Goal: Communication & Community: Answer question/provide support

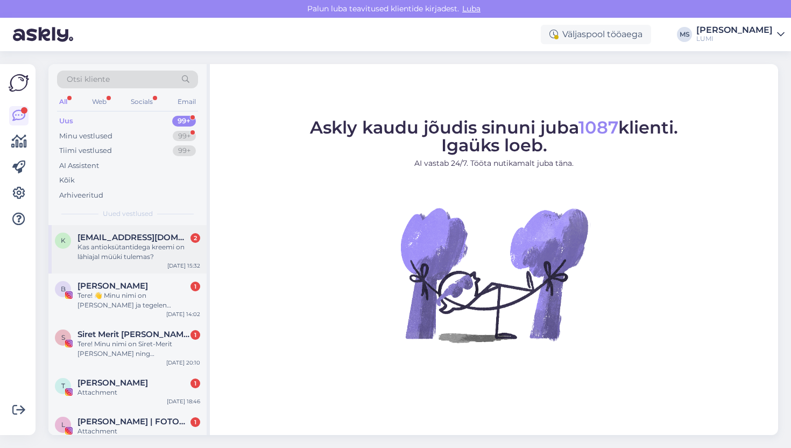
click at [106, 253] on div "Kas antioksütantidega kreemi on lähiajal müüki tulemas?" at bounding box center [139, 251] width 123 height 19
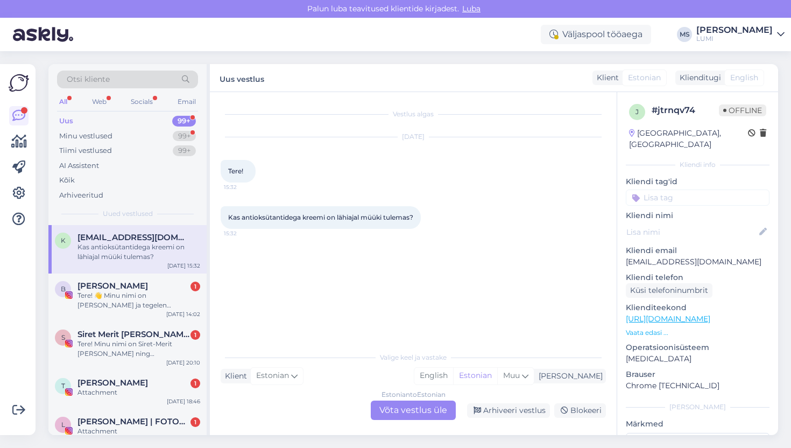
click at [410, 406] on div "Estonian to Estonian Võta vestlus üle" at bounding box center [413, 410] width 85 height 19
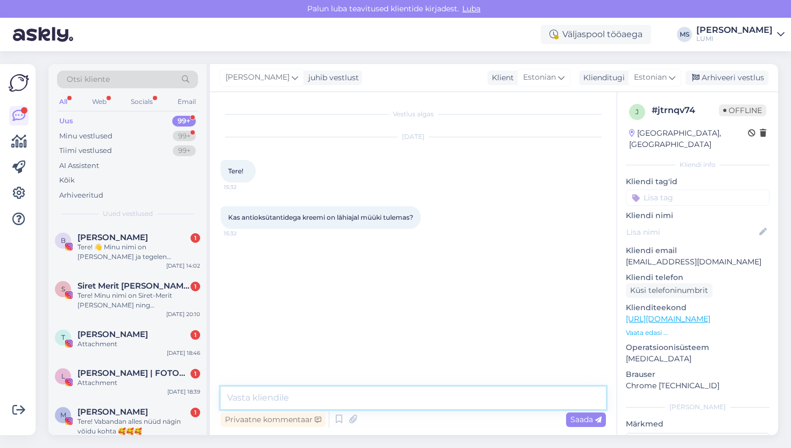
click at [416, 395] on textarea at bounding box center [413, 398] width 385 height 23
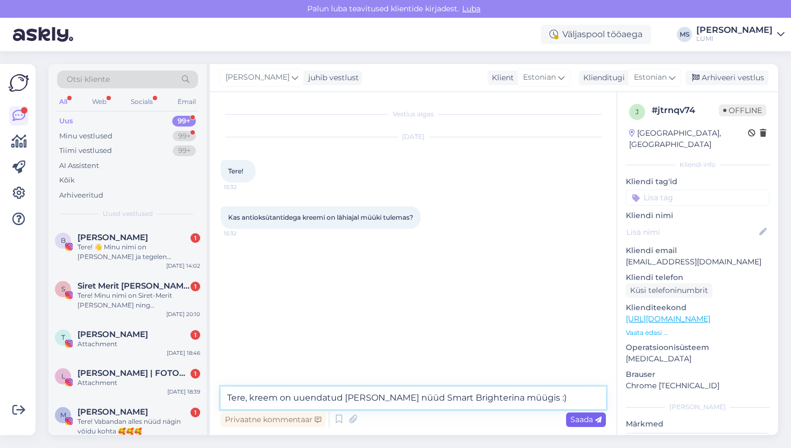
type textarea "Tere, kreem on uuendatud [PERSON_NAME] nüüd Smart Brighterina müügis :)"
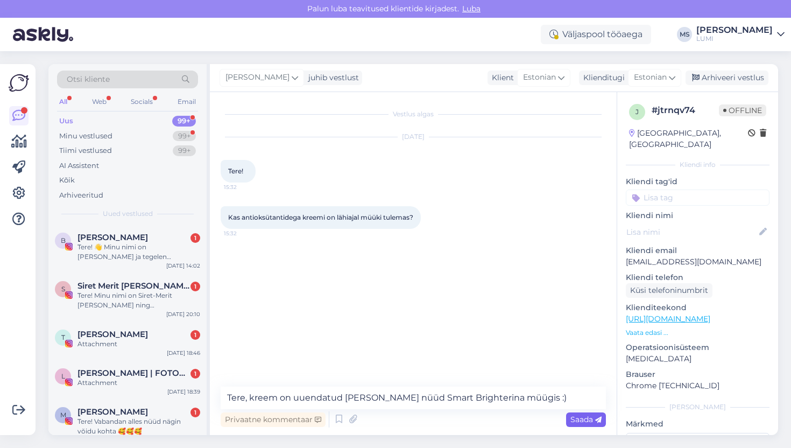
click at [577, 421] on span "Saada" at bounding box center [586, 420] width 31 height 10
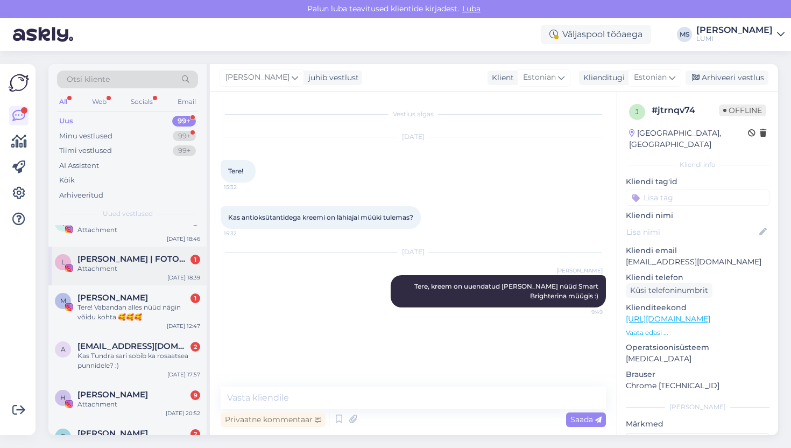
scroll to position [113, 0]
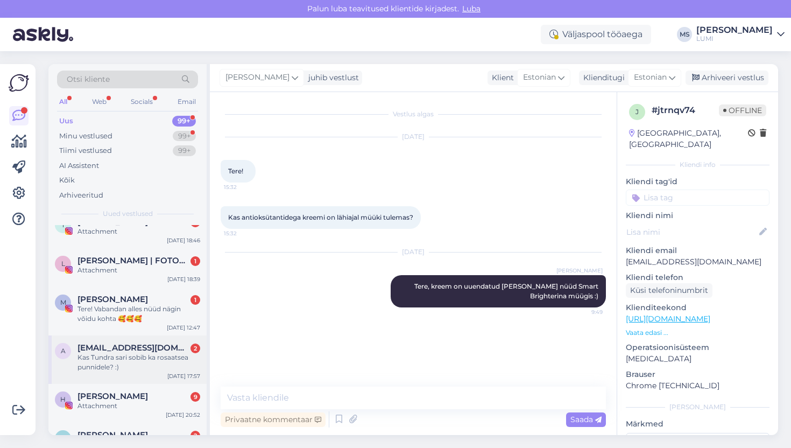
click at [138, 375] on div "a [EMAIL_ADDRESS][DOMAIN_NAME] 2 Kas Tundra sari sobib ka rosaatsea punnidele? …" at bounding box center [127, 359] width 158 height 48
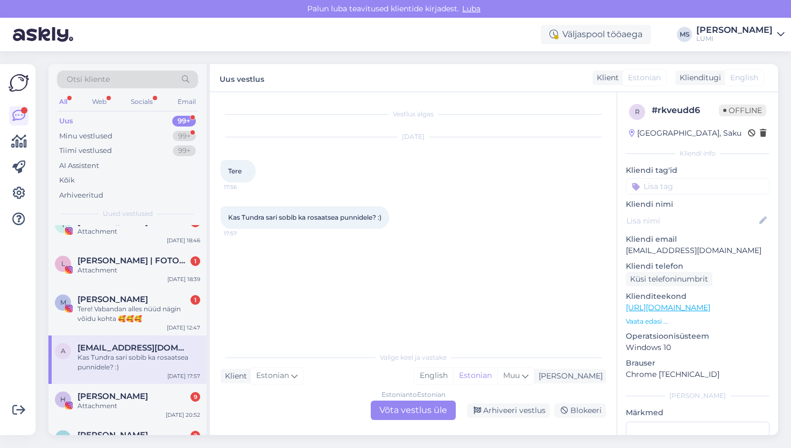
click at [396, 409] on div "Estonian to Estonian Võta vestlus üle" at bounding box center [413, 410] width 85 height 19
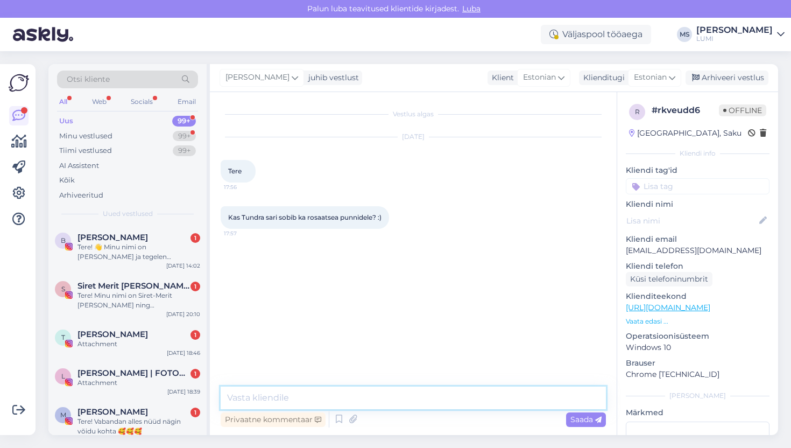
click at [387, 397] on textarea at bounding box center [413, 398] width 385 height 23
type textarea "t"
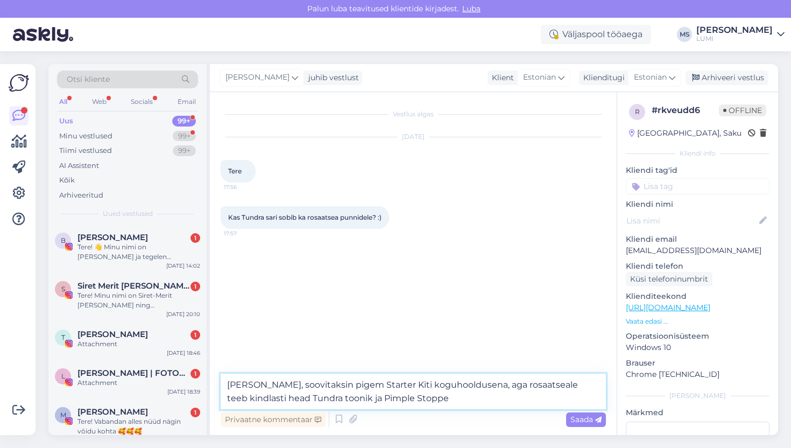
type textarea "[PERSON_NAME], soovitaksin pigem Starter Kiti koguhooldusena, aga rosaatseale t…"
